Goal: Task Accomplishment & Management: Manage account settings

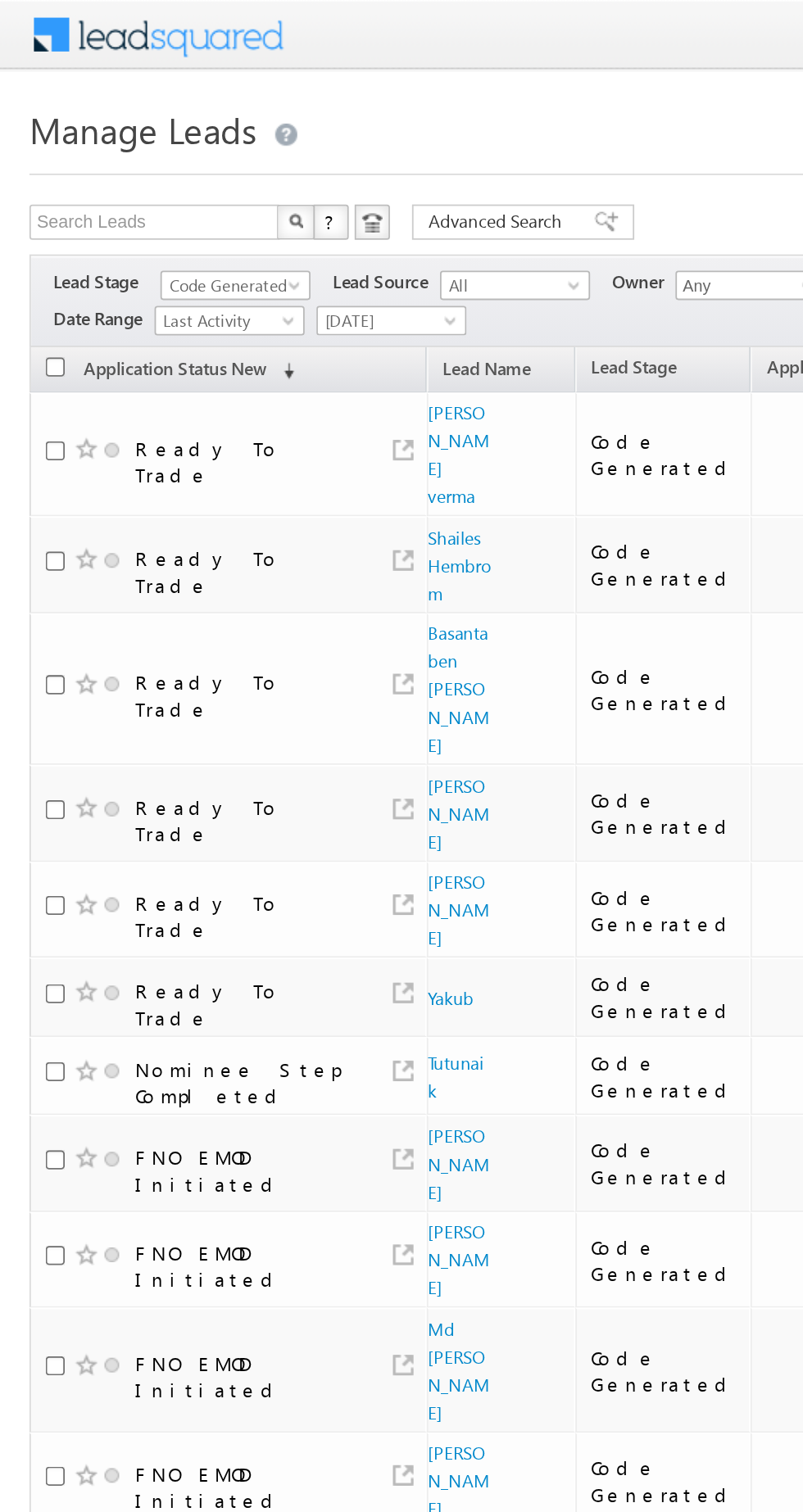
click at [122, 161] on span "Code Generated" at bounding box center [130, 159] width 78 height 15
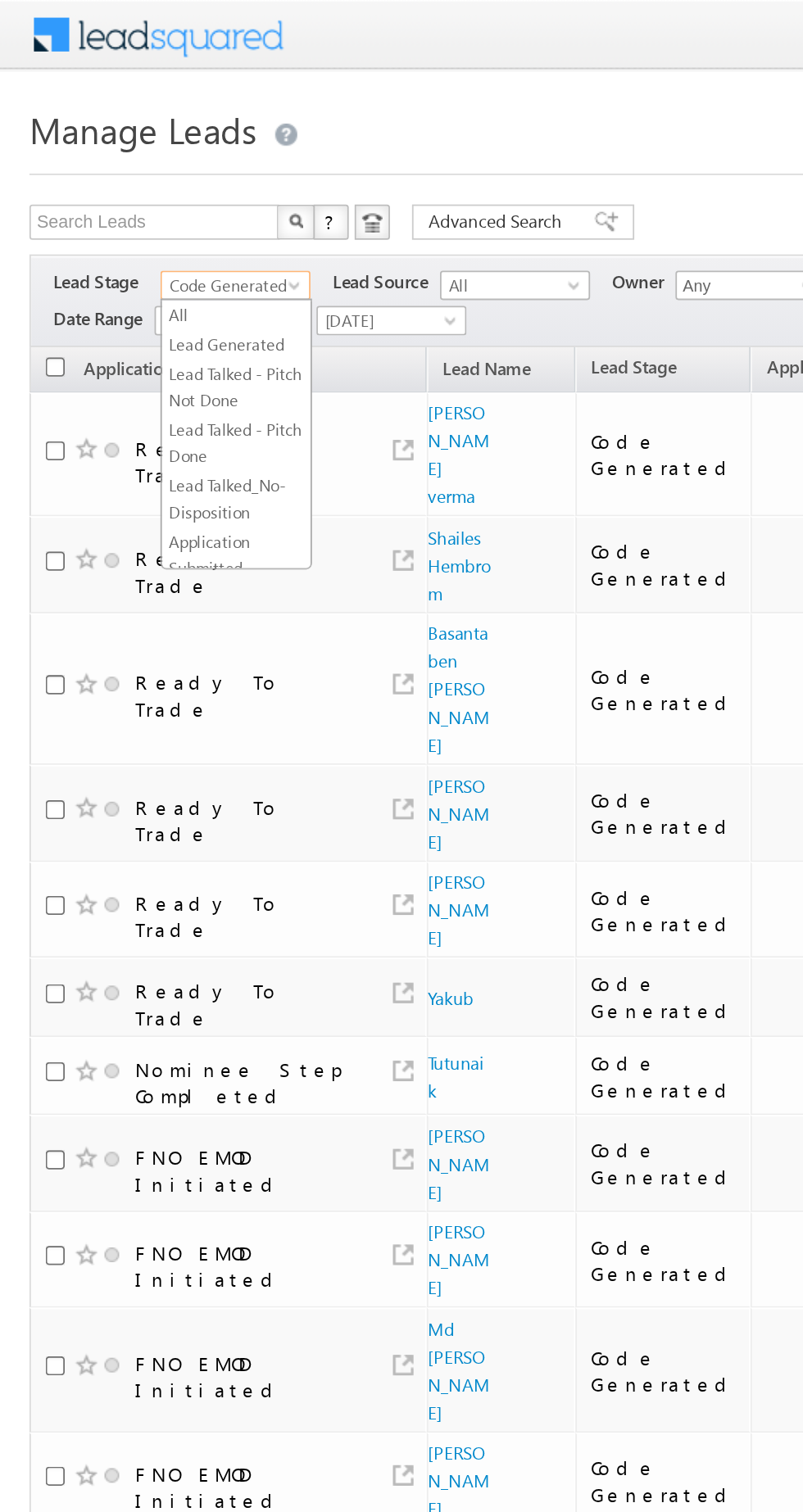
click at [109, 193] on link "Lead Generated" at bounding box center [131, 192] width 83 height 15
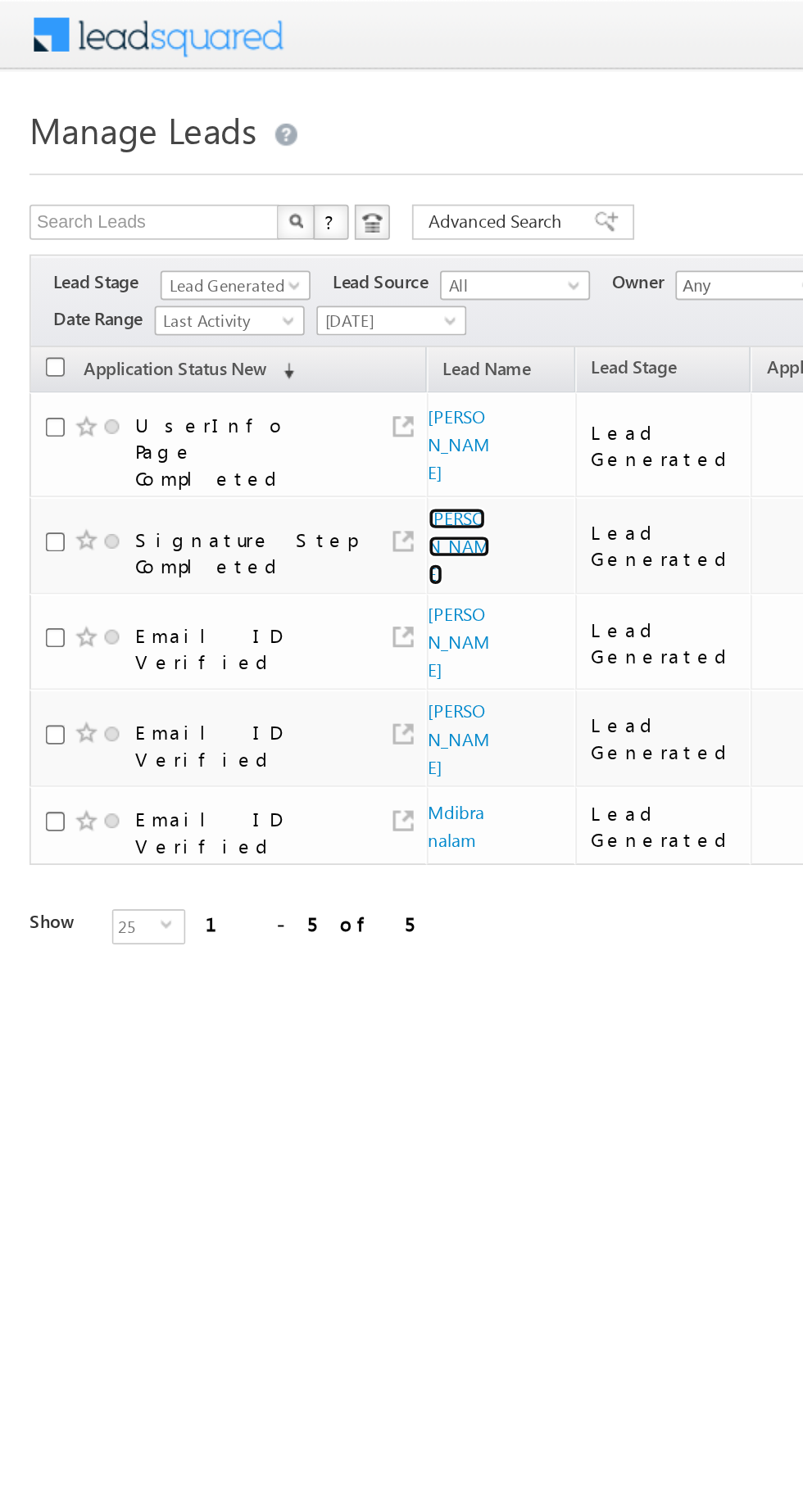
click at [246, 282] on link "Amit Kumar" at bounding box center [256, 303] width 35 height 43
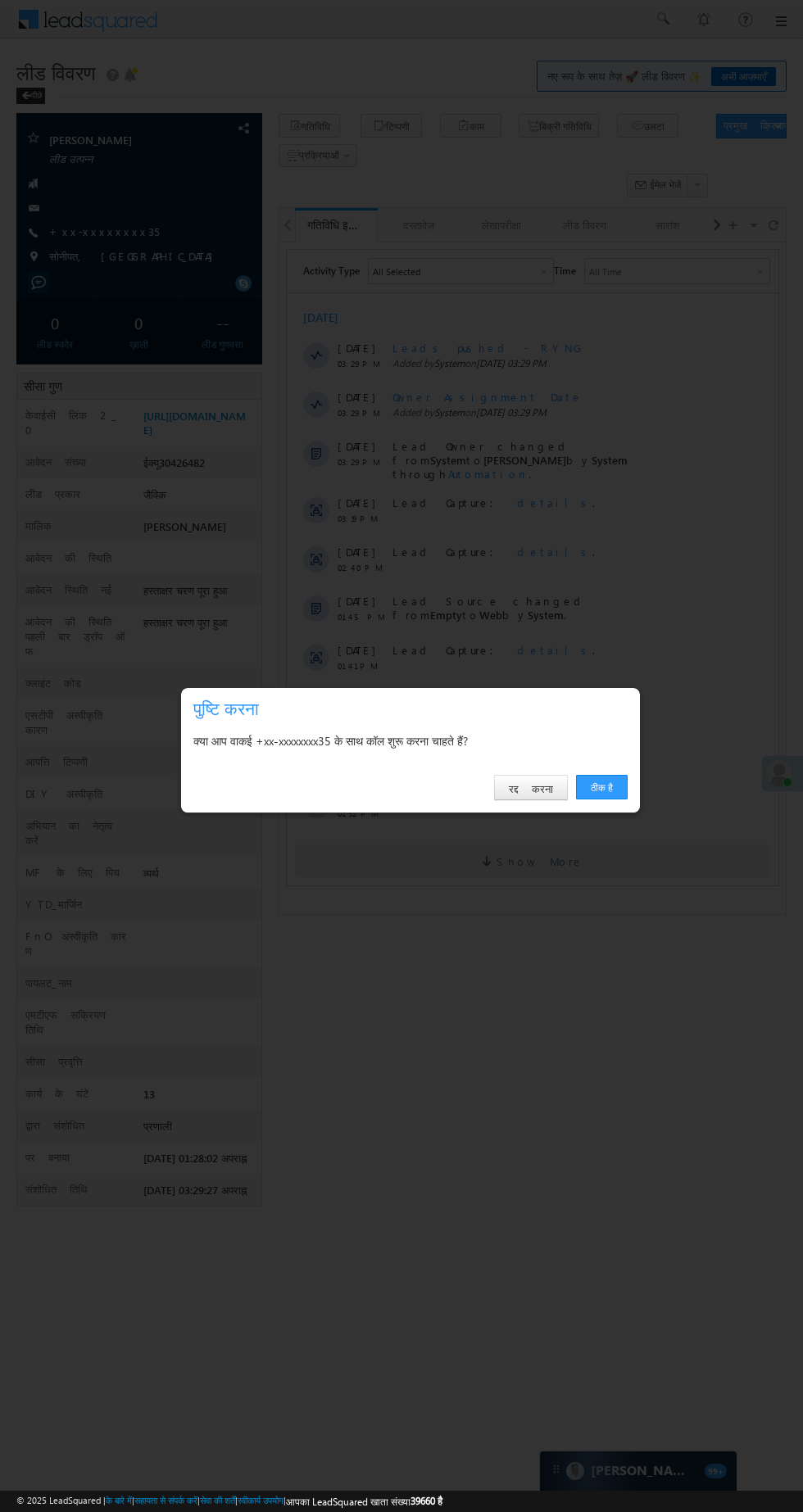
click at [602, 786] on font "ठीक है" at bounding box center [601, 788] width 22 height 12
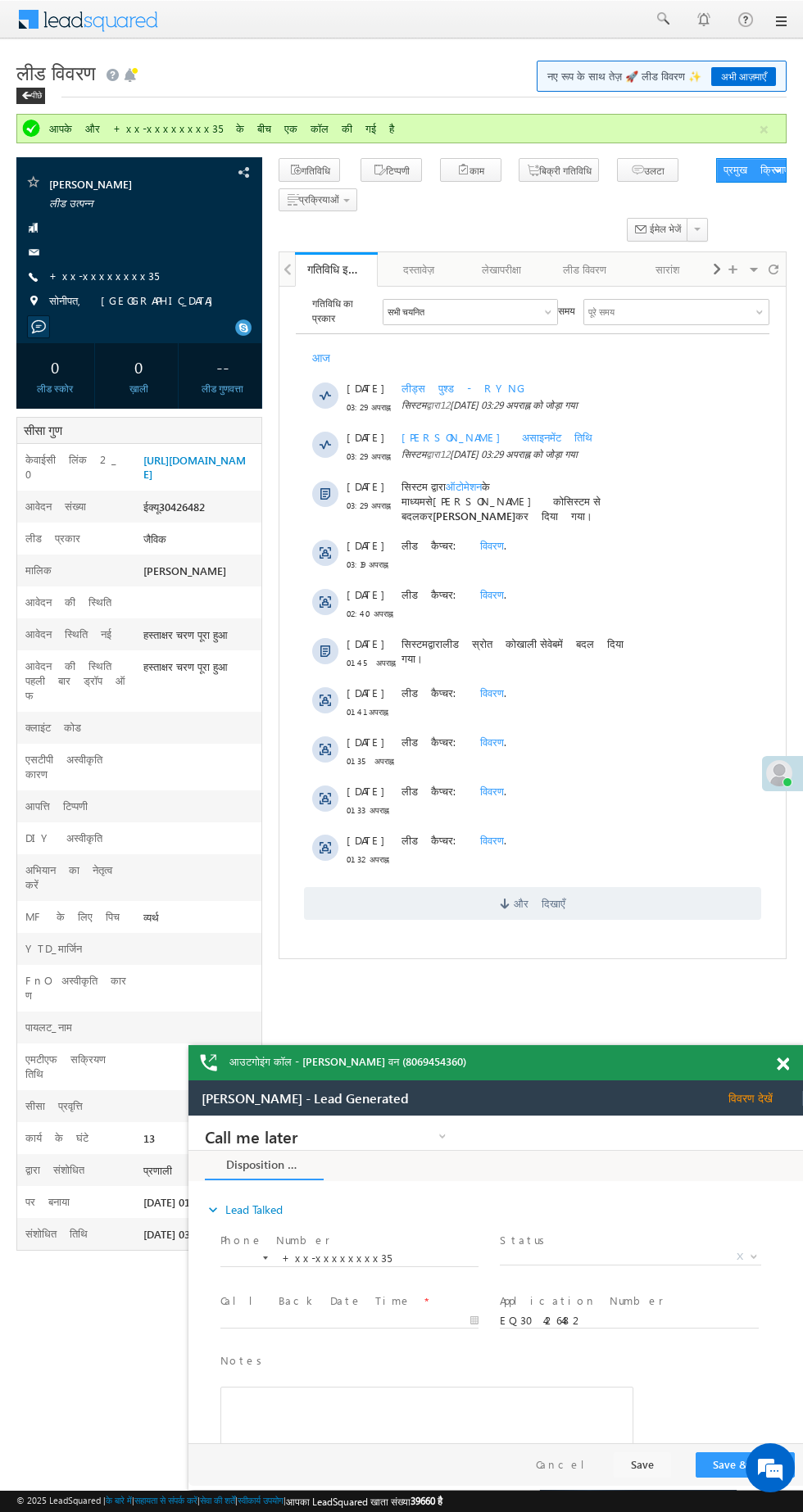
click at [26, 609] on font "आवेदन की स्थिति" at bounding box center [68, 602] width 86 height 14
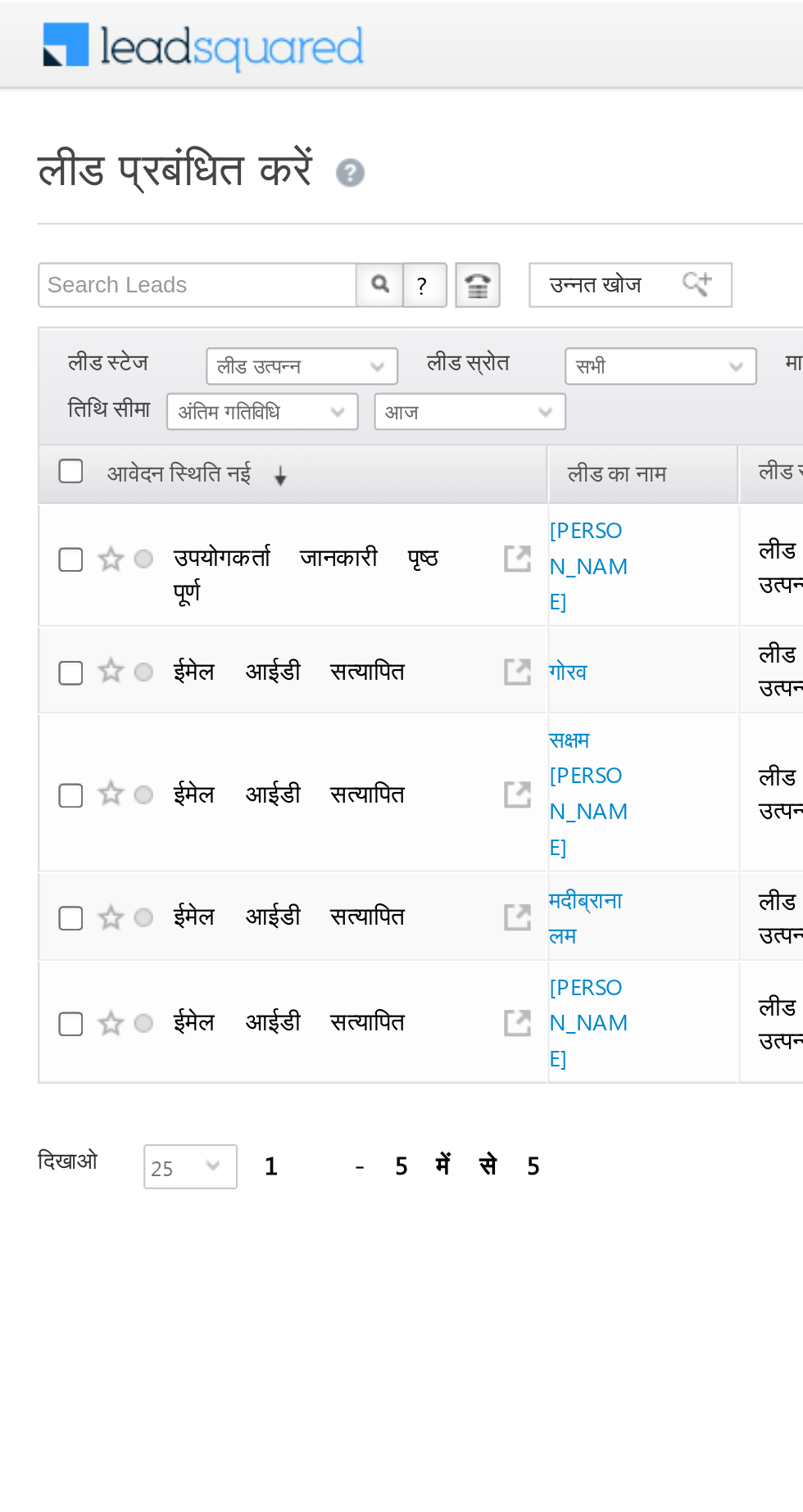
click at [146, 164] on span "लीड उत्पन्न" at bounding box center [130, 159] width 78 height 15
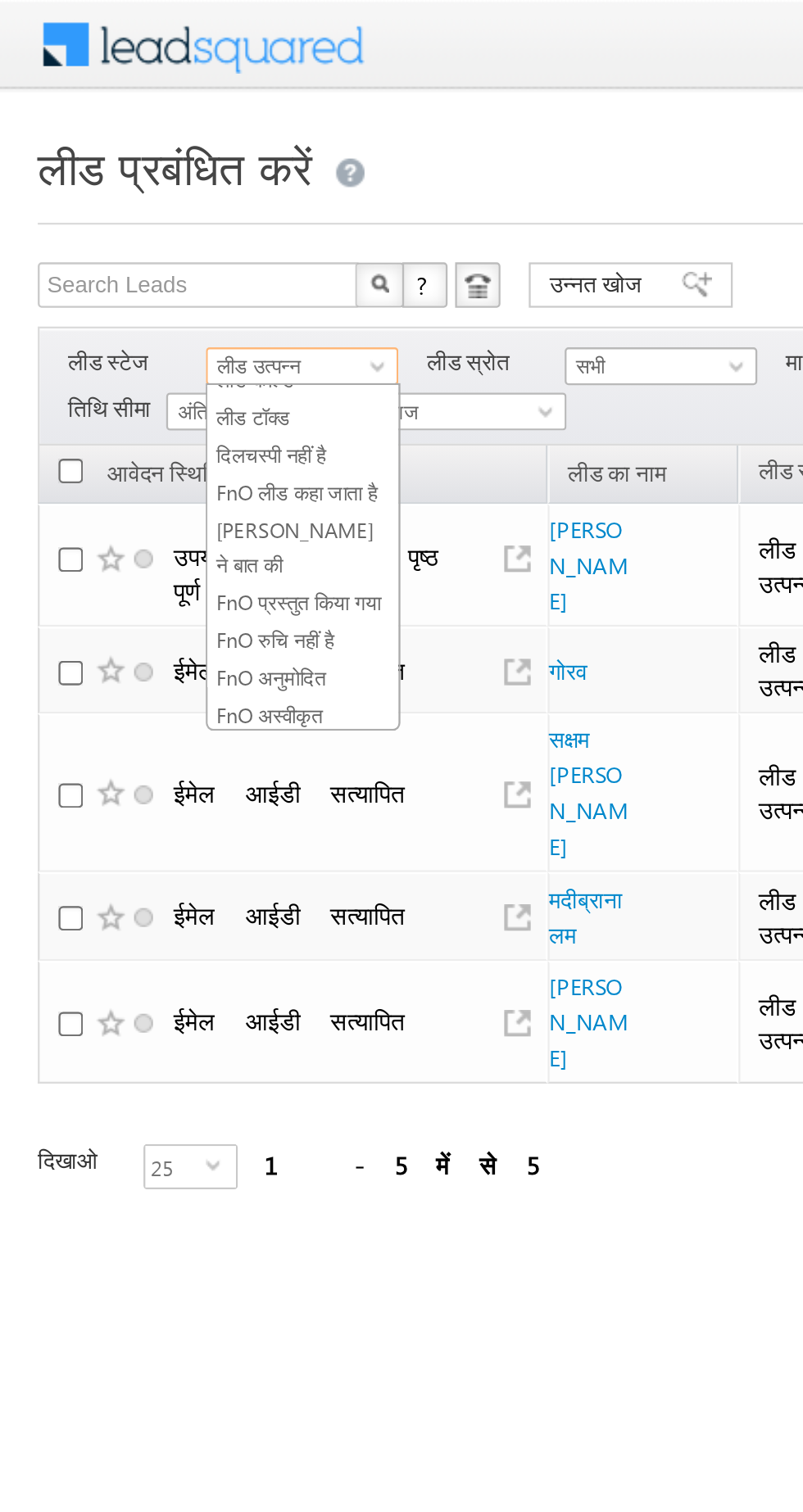
scroll to position [292, 0]
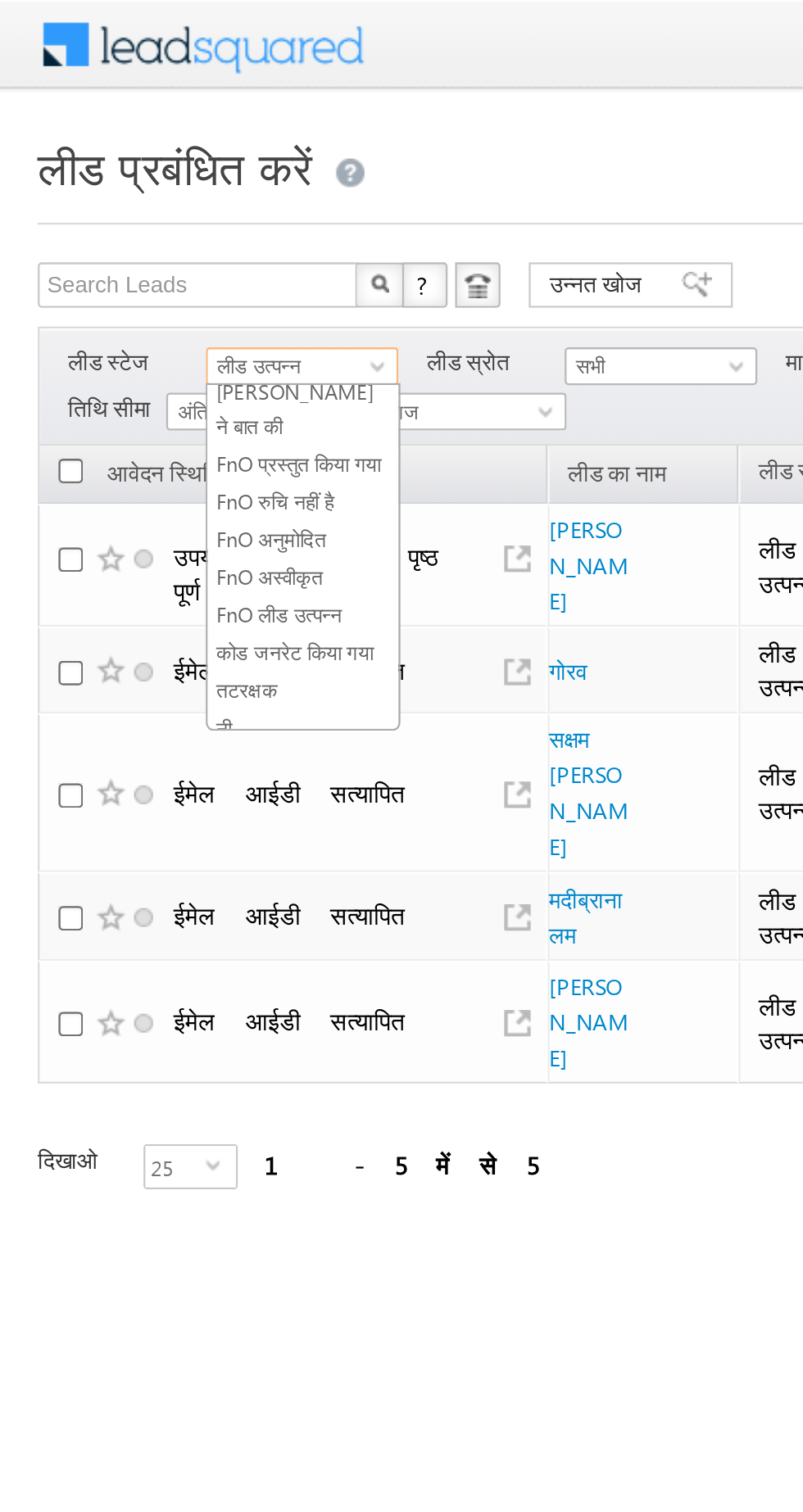
click at [140, 278] on font "कोड जनरेट किया गया" at bounding box center [128, 283] width 68 height 11
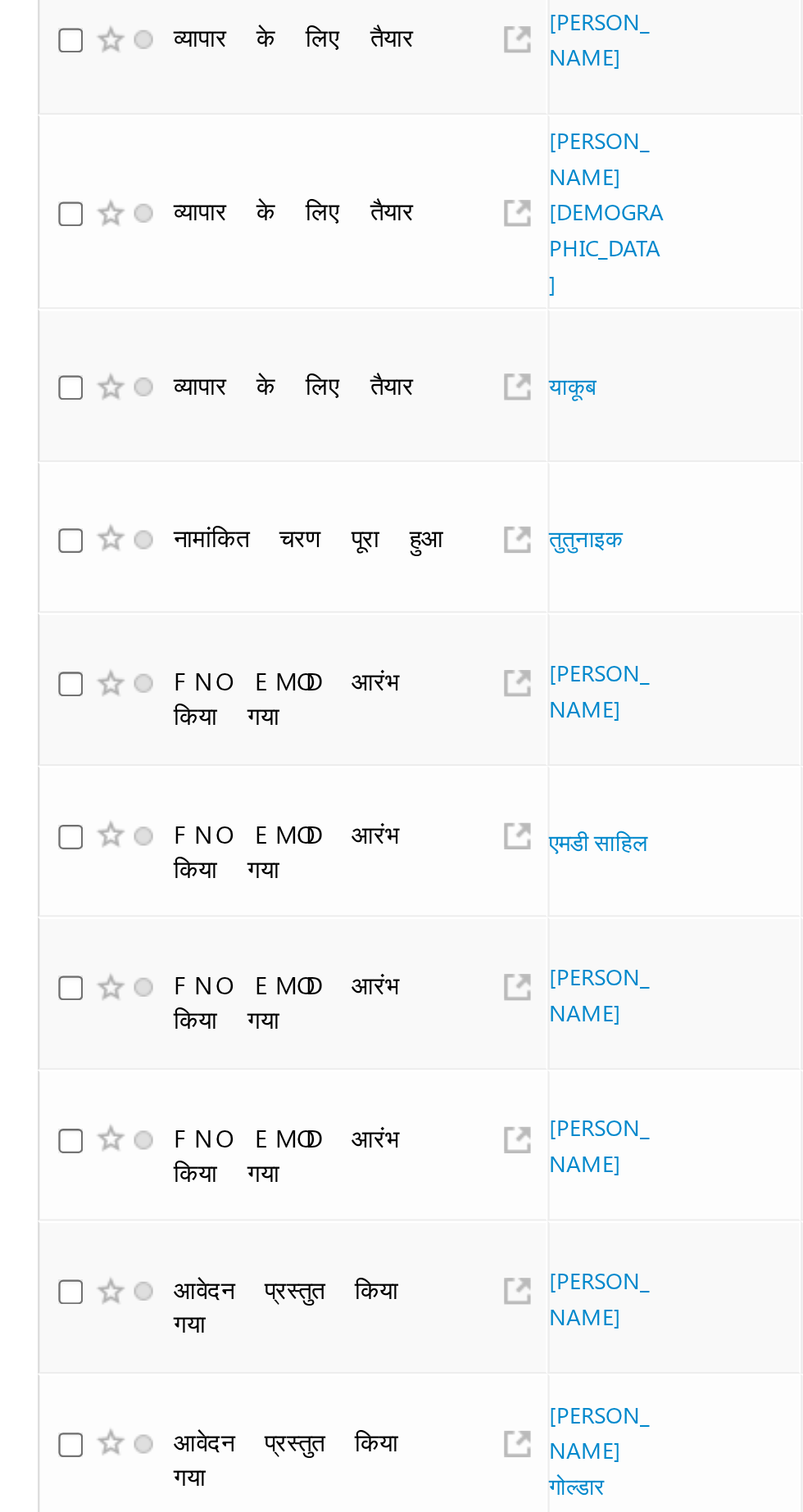
scroll to position [0, 0]
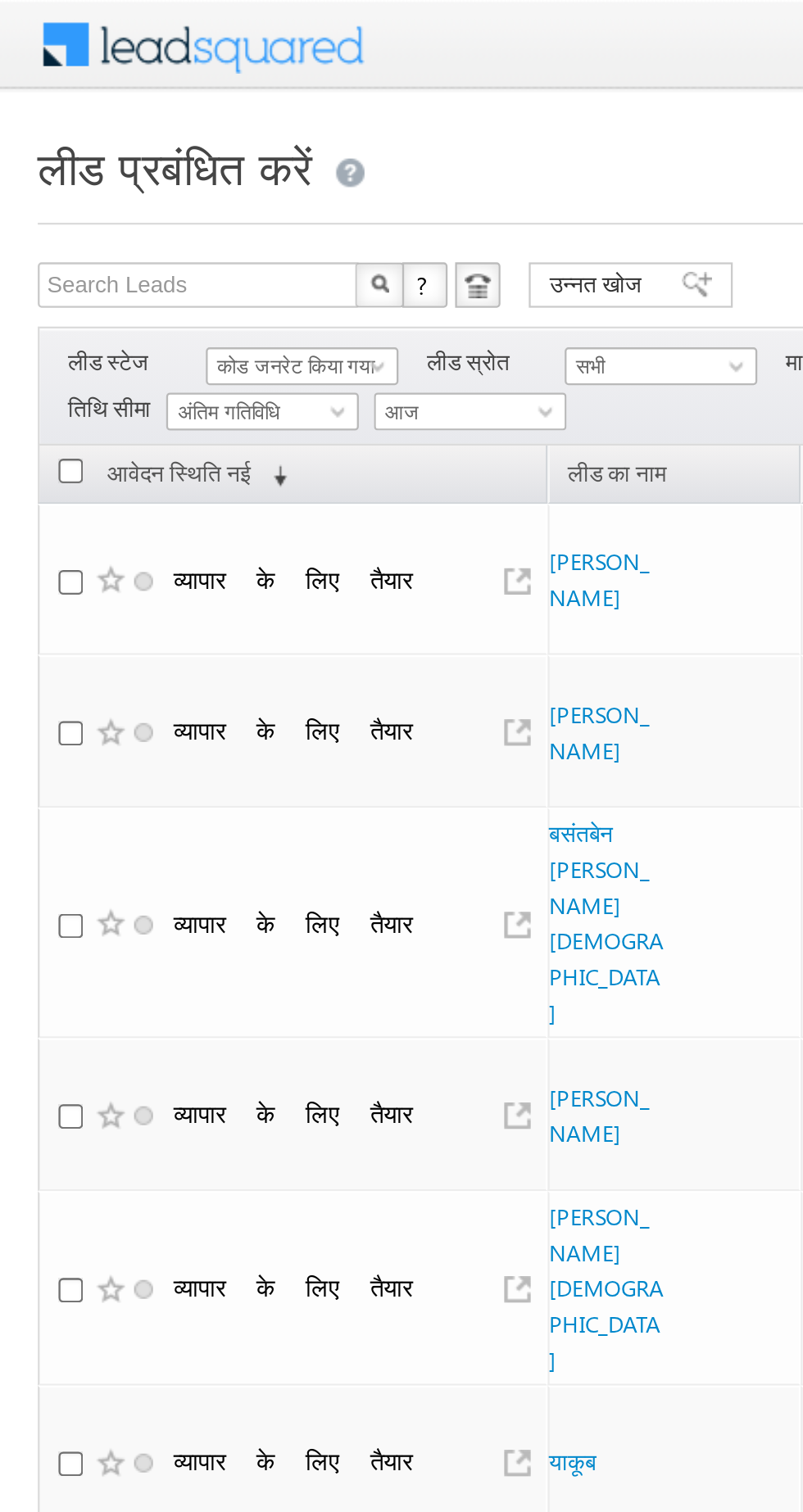
click at [119, 157] on font "कोड जनरेट किया गया" at bounding box center [128, 159] width 68 height 11
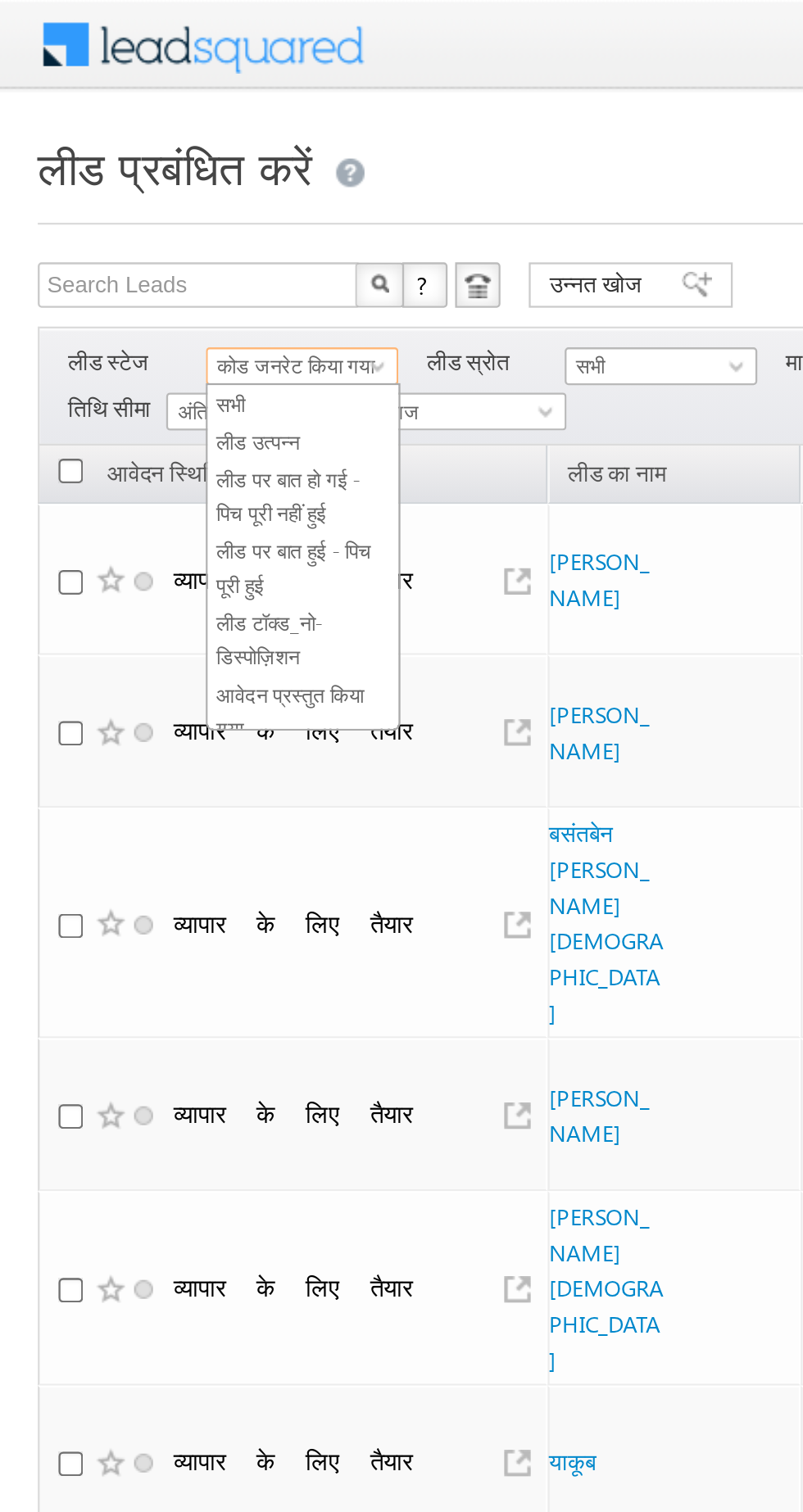
click at [112, 188] on font "लीड उत्पन्न" at bounding box center [112, 192] width 36 height 11
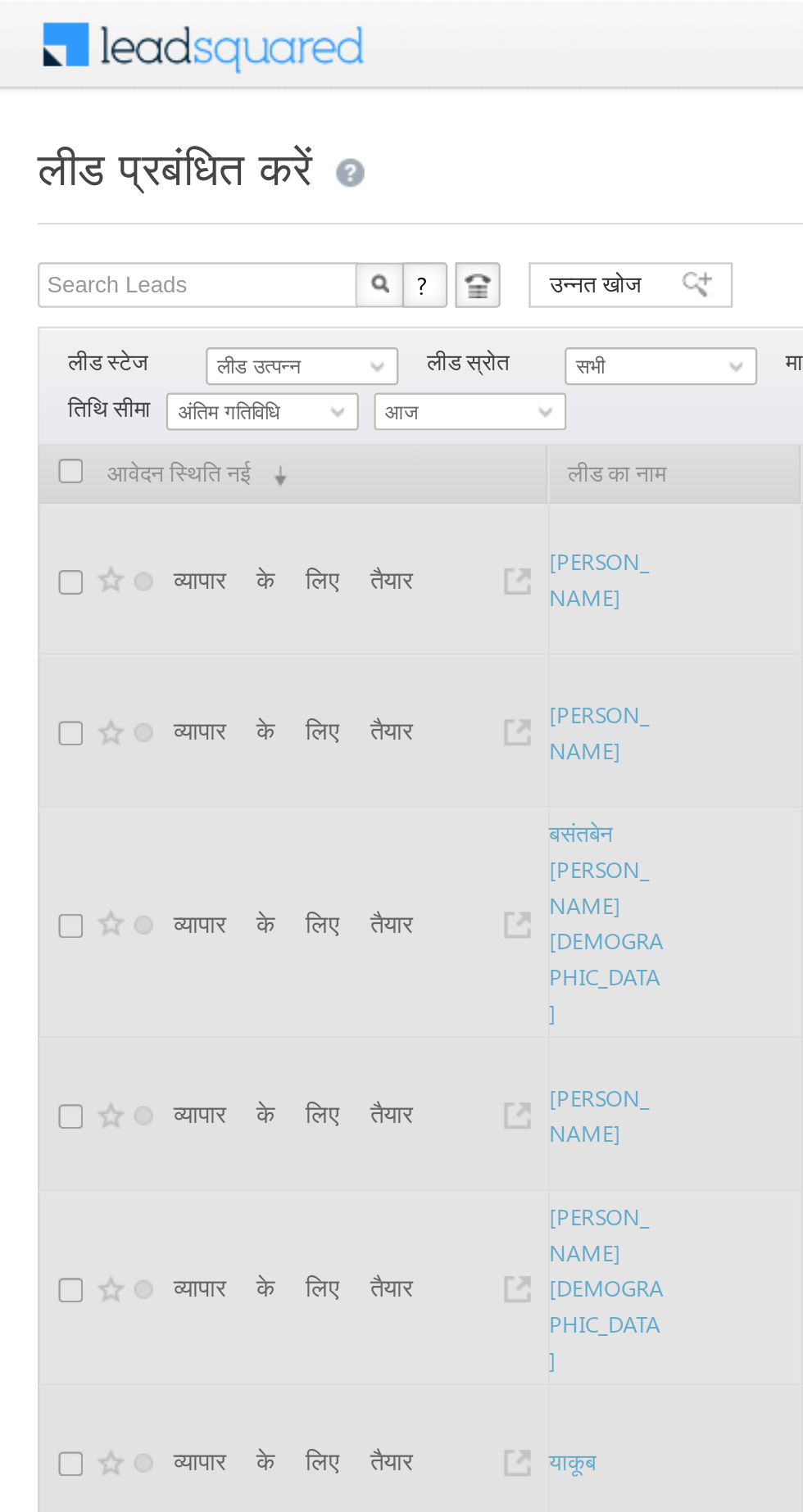
click at [120, 162] on font "लीड उत्पन्न" at bounding box center [112, 159] width 36 height 11
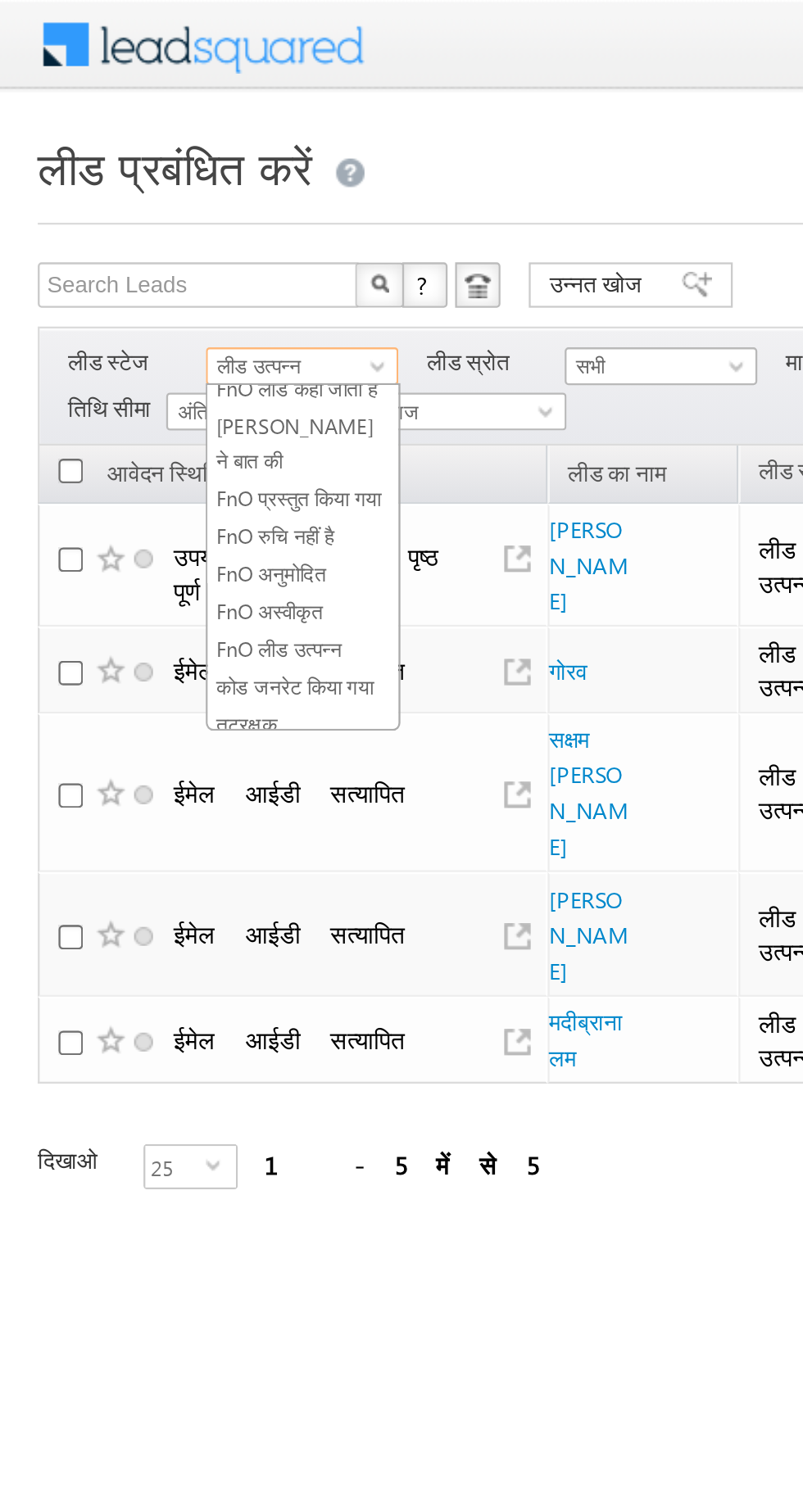
scroll to position [283, 0]
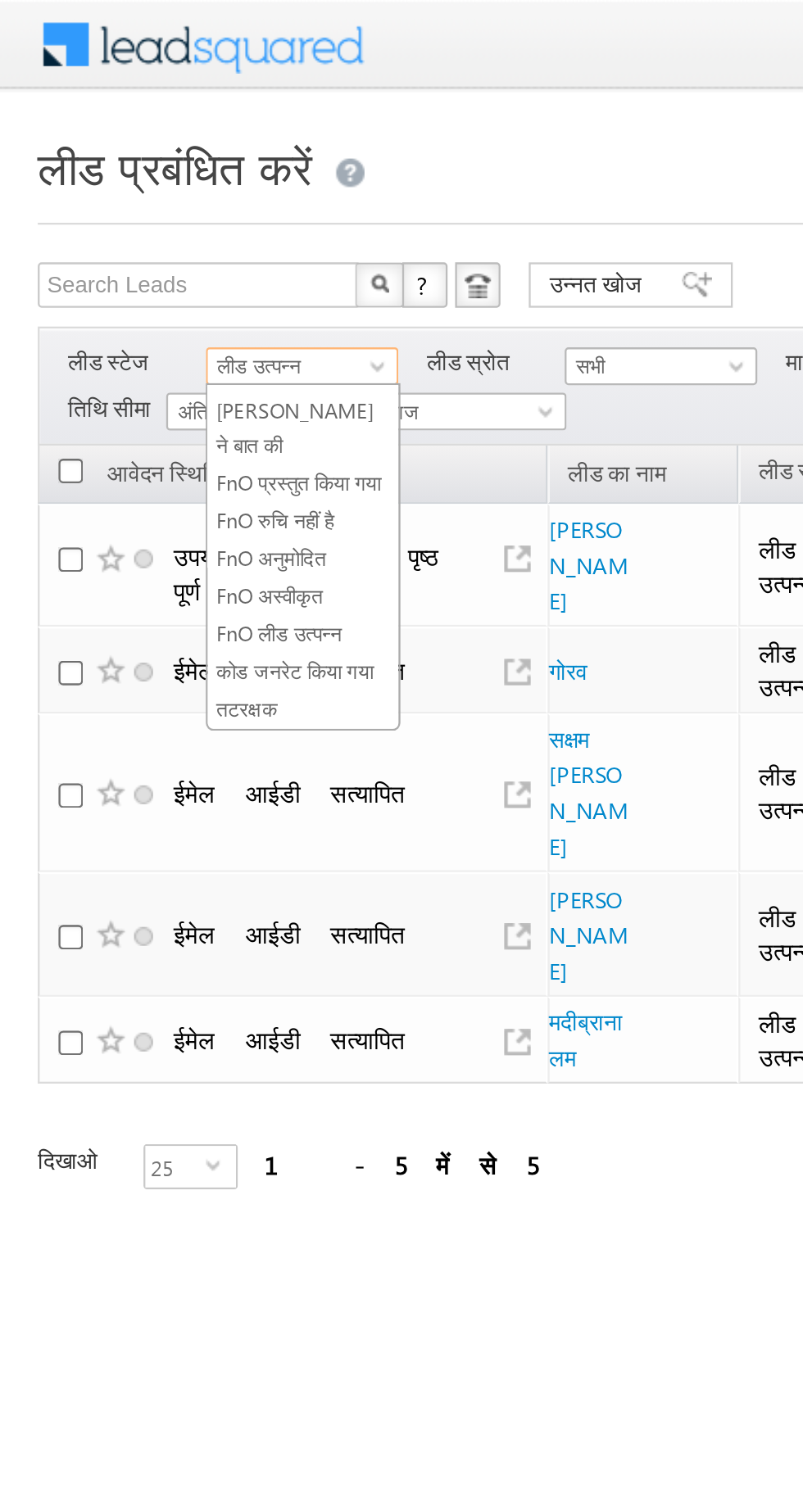
click at [114, 286] on font "कोड जनरेट किया गया" at bounding box center [128, 291] width 68 height 11
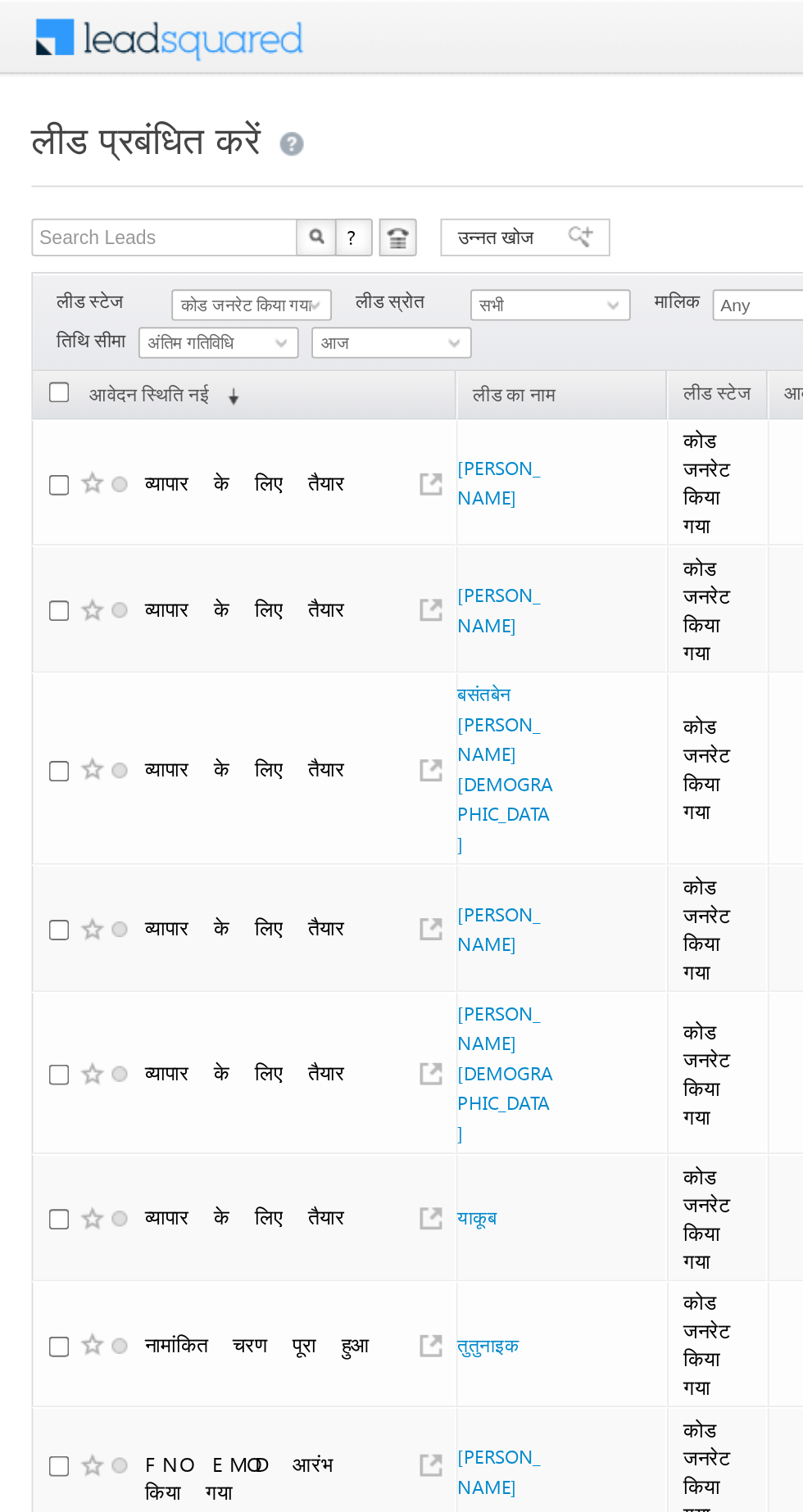
click at [119, 159] on font "कोड जनरेट किया गया" at bounding box center [128, 159] width 68 height 11
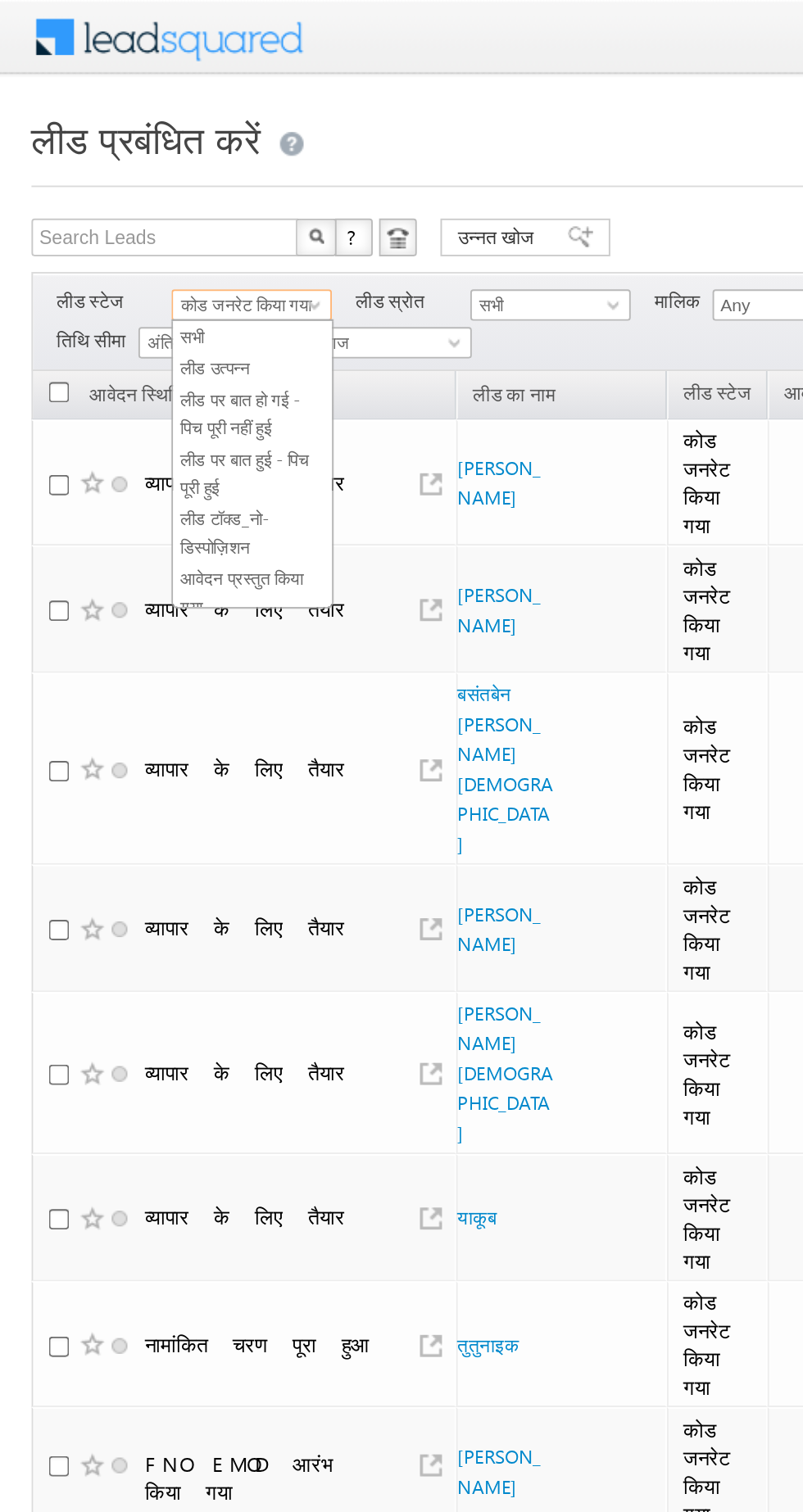
click at [121, 204] on font "लीड पर बात हो गई - पिच पूरी नहीं हुई" at bounding box center [125, 215] width 62 height 26
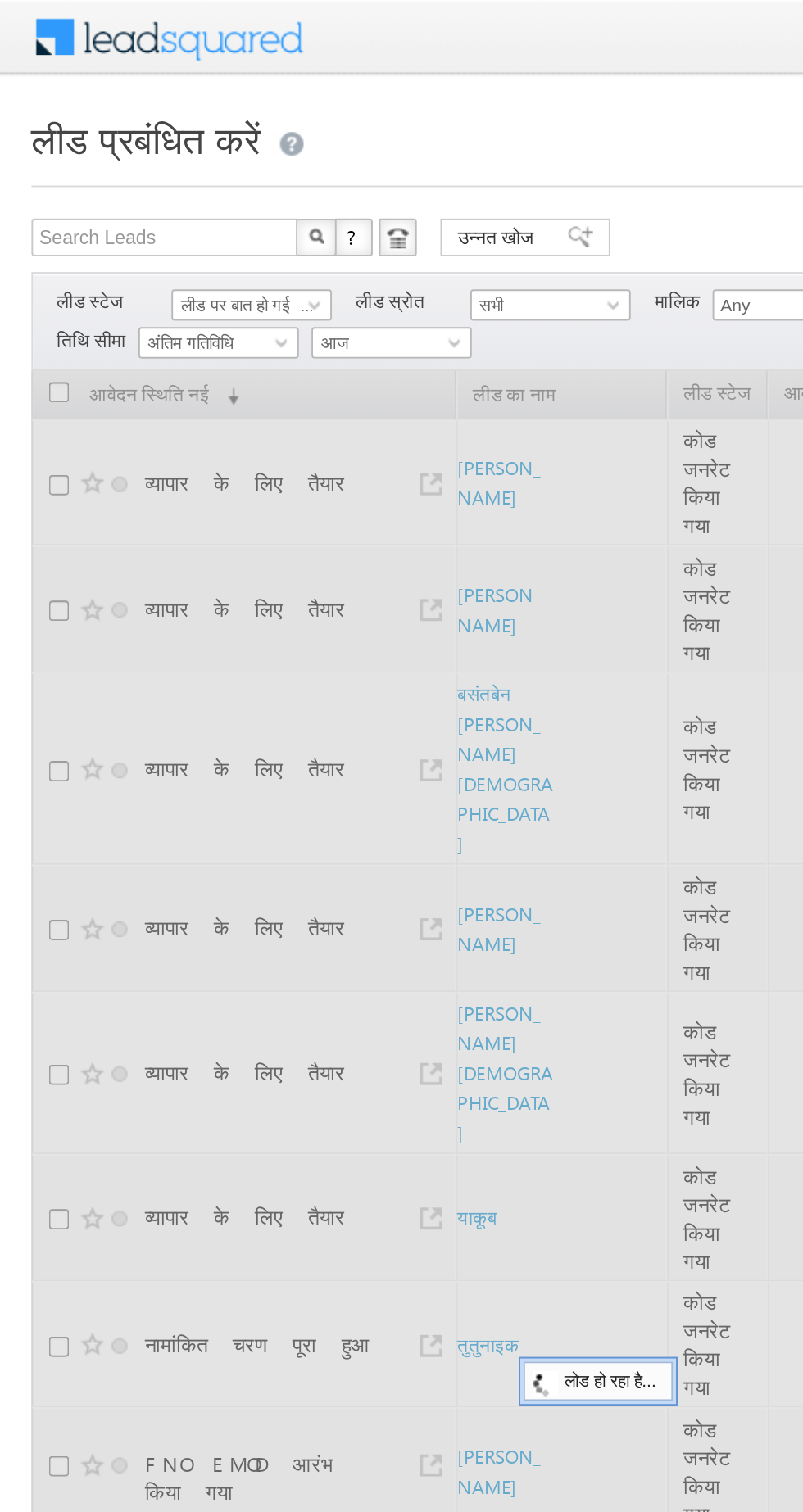
click at [121, 163] on font "लीड पर बात हो गई - पिच पूरी नहीं हुई" at bounding box center [150, 159] width 112 height 11
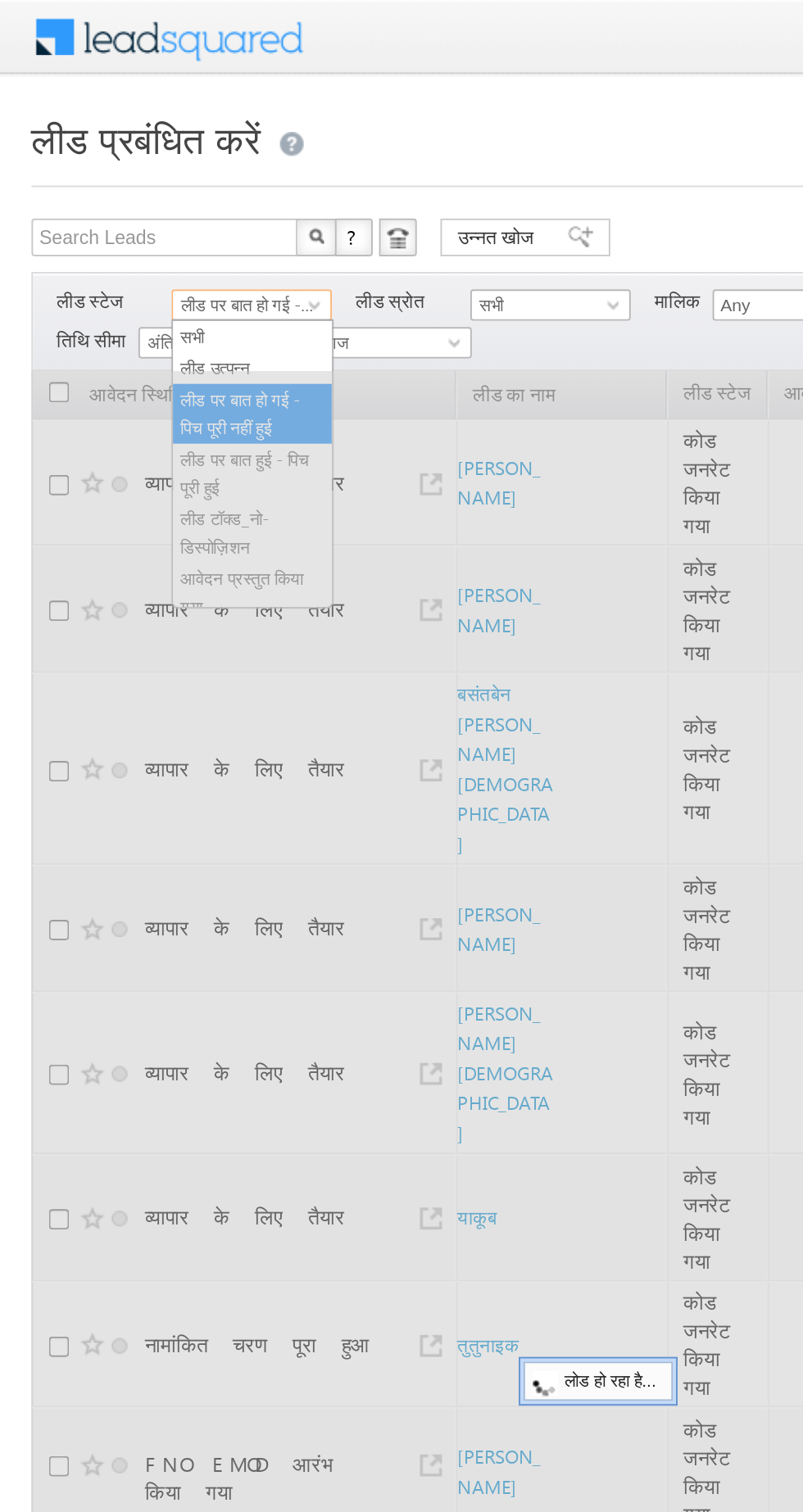
click at [112, 197] on div at bounding box center [303, 730] width 573 height 1074
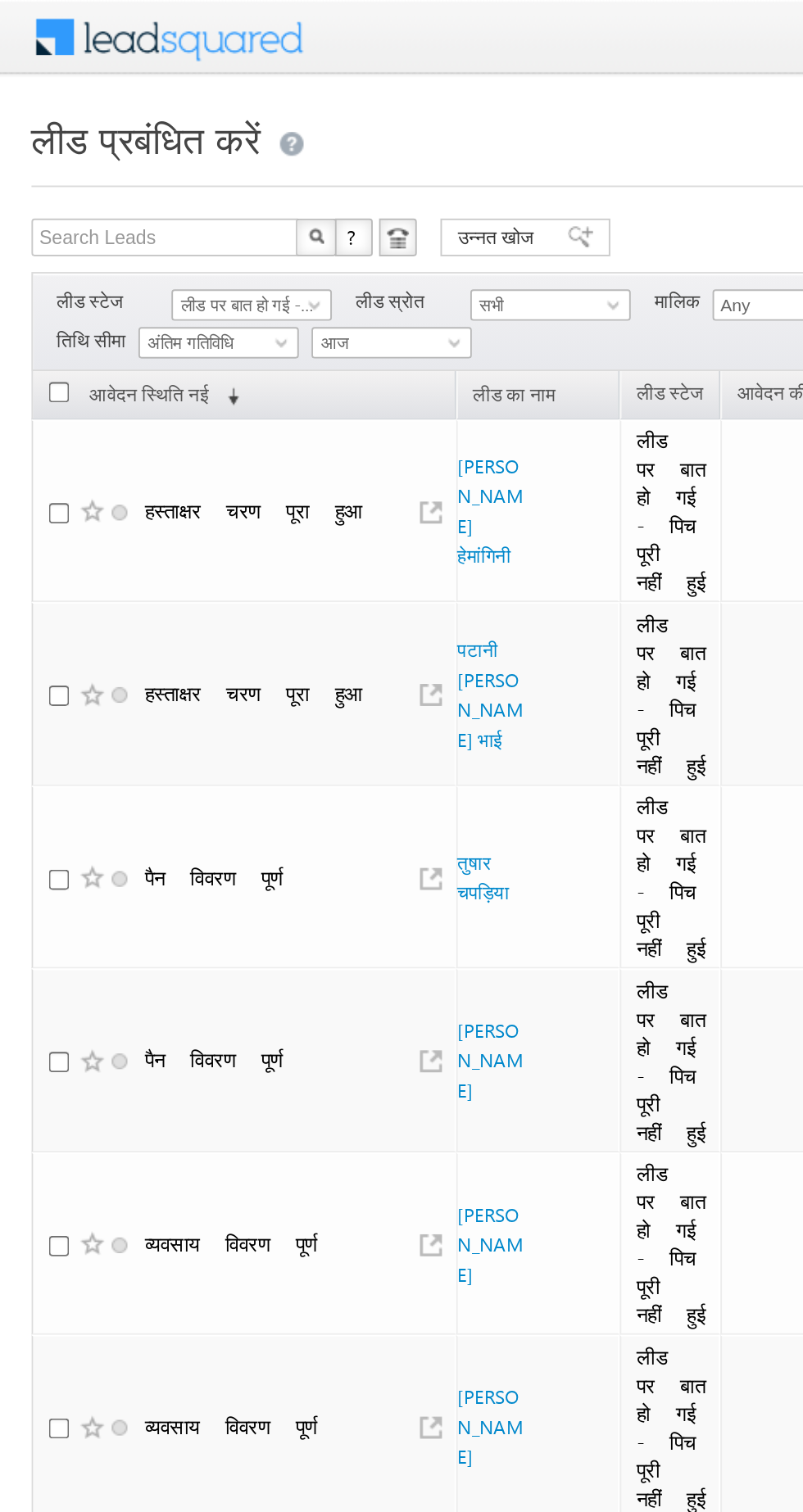
click at [124, 154] on font "लीड पर बात हो गई - पिच पूरी नहीं हुई" at bounding box center [150, 159] width 112 height 11
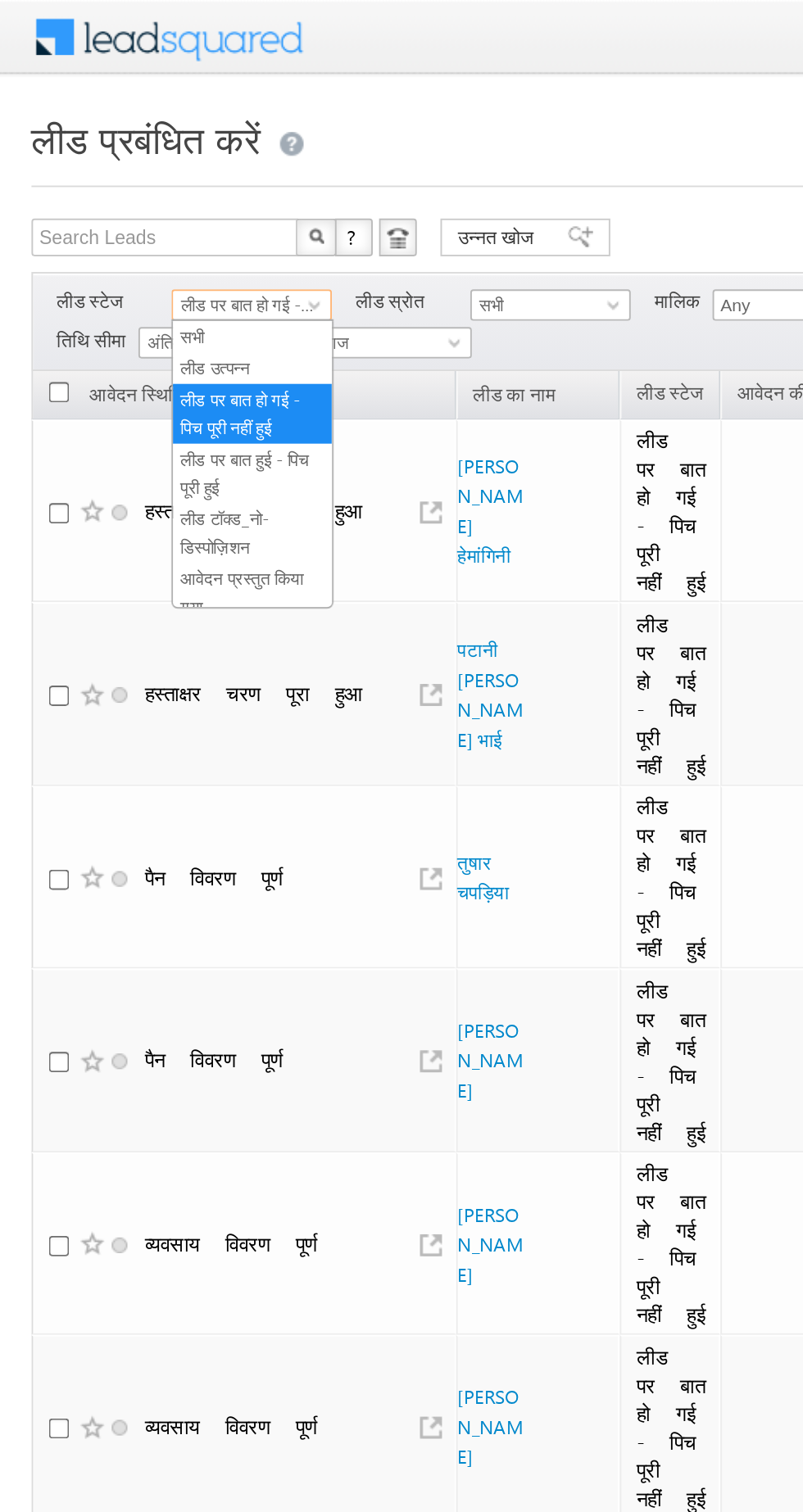
click at [118, 195] on font "लीड उत्पन्न" at bounding box center [112, 192] width 36 height 11
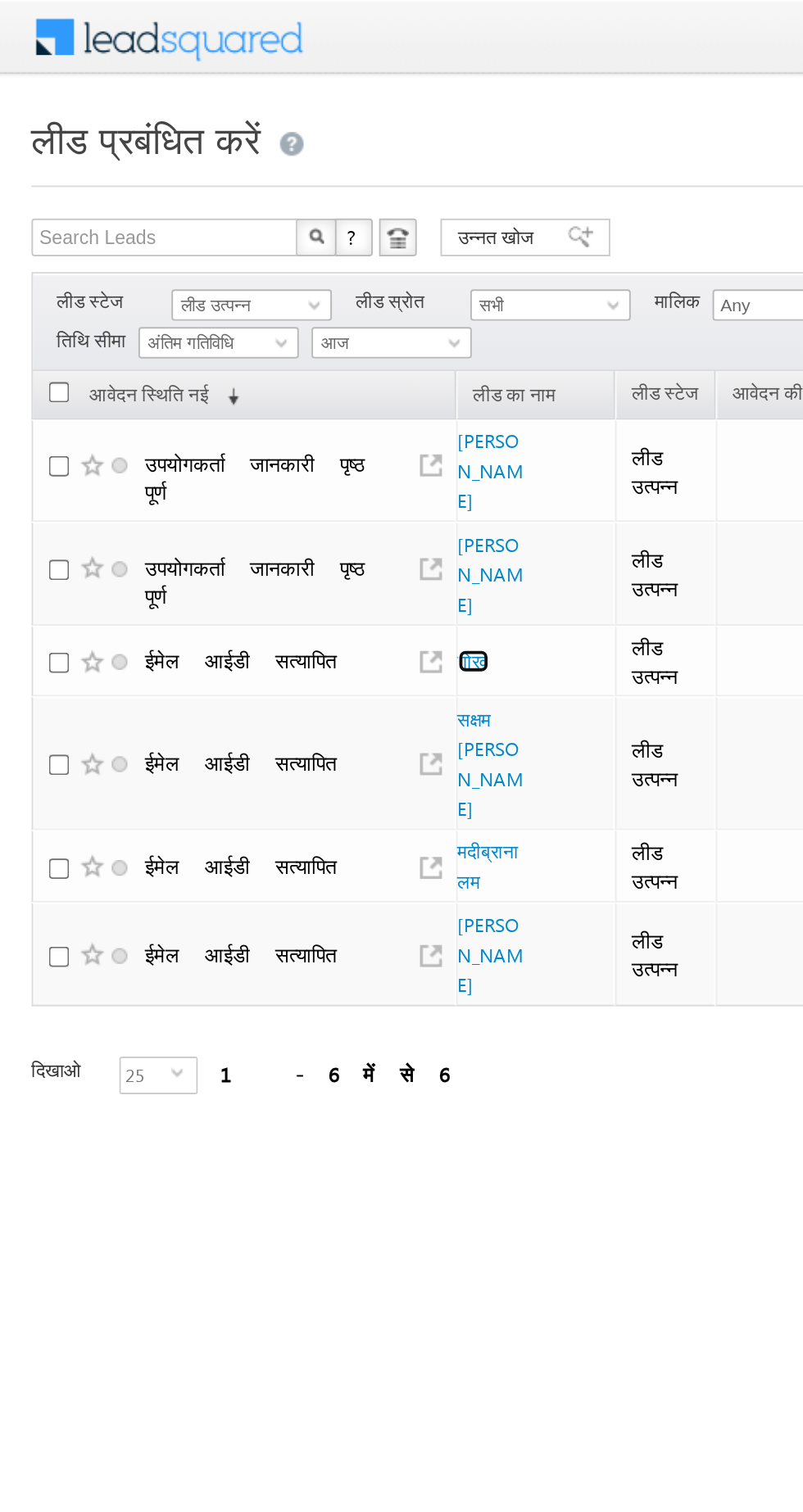
click at [248, 338] on font "गोरव" at bounding box center [247, 344] width 16 height 12
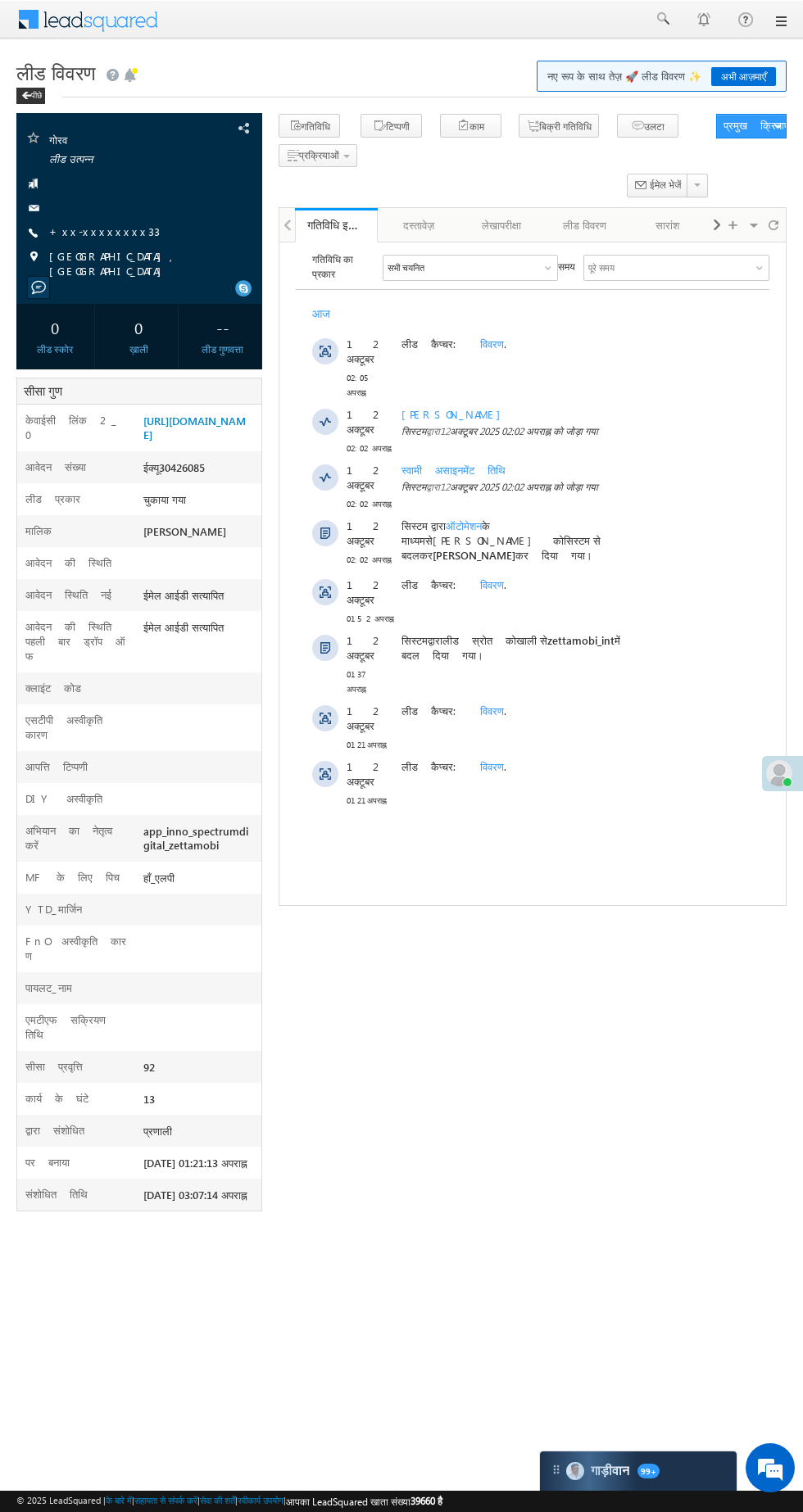
click at [91, 204] on div at bounding box center [139, 208] width 229 height 16
click at [85, 232] on font "+xx-xxxxxxxx33" at bounding box center [104, 232] width 111 height 14
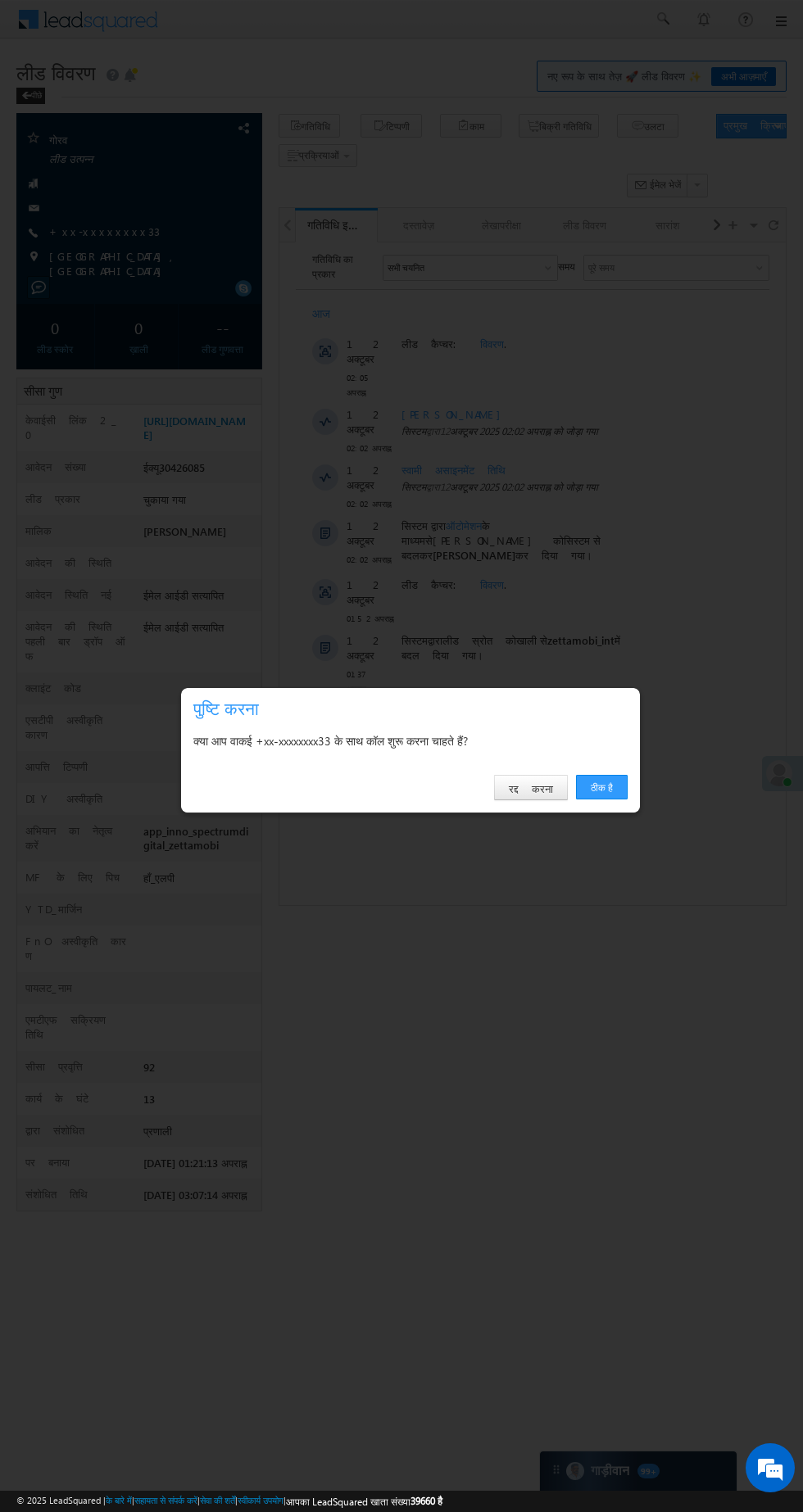
click at [597, 782] on font "ठीक है" at bounding box center [601, 788] width 22 height 12
